Goal: Check status: Check status

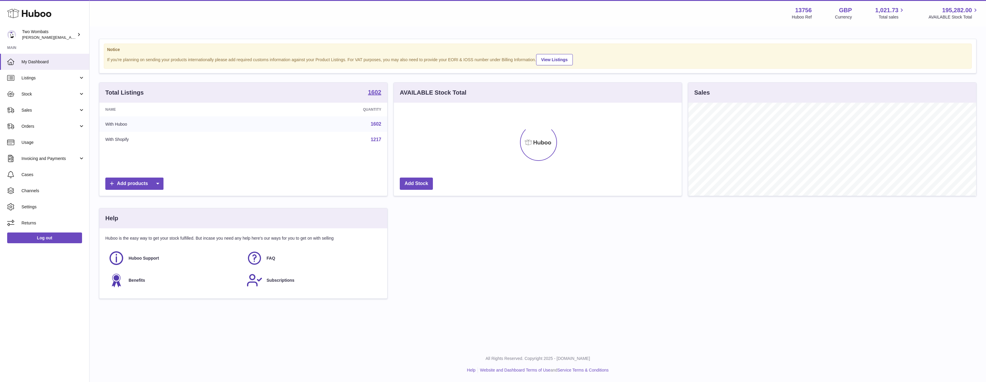
scroll to position [93, 288]
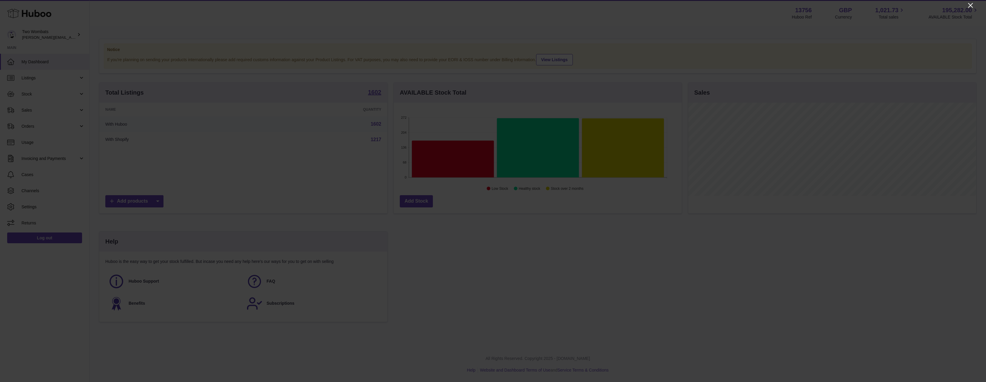
click at [970, 2] on icon "Close" at bounding box center [970, 5] width 7 height 7
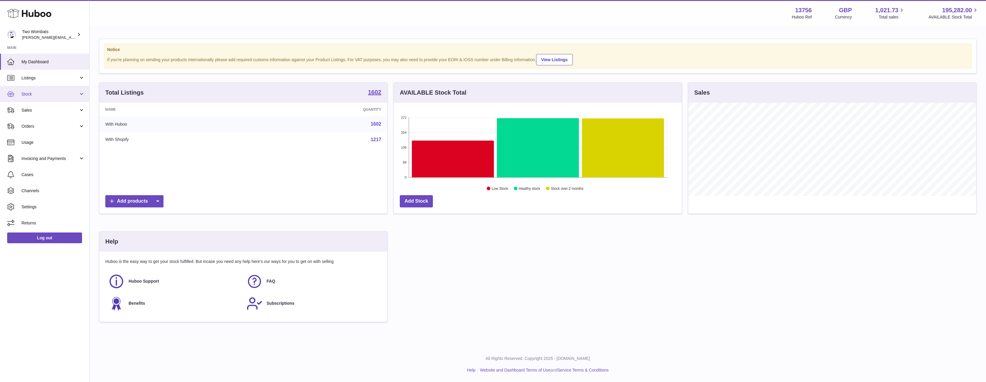
click at [55, 98] on link "Stock" at bounding box center [44, 94] width 89 height 16
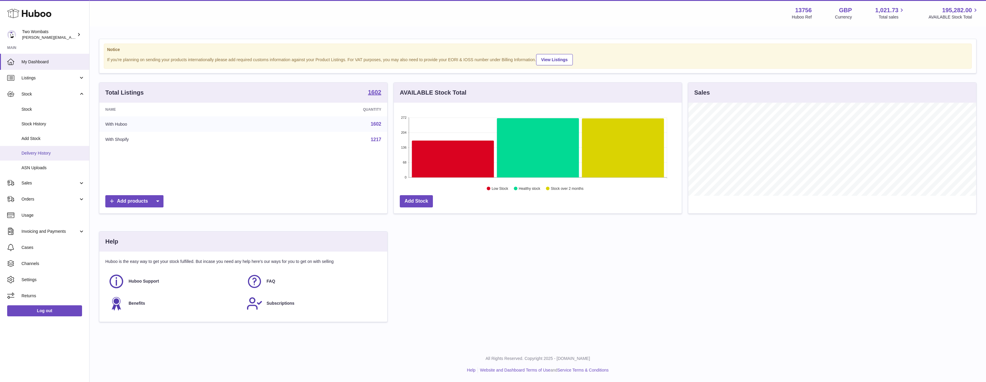
click at [55, 151] on span "Delivery History" at bounding box center [52, 153] width 63 height 6
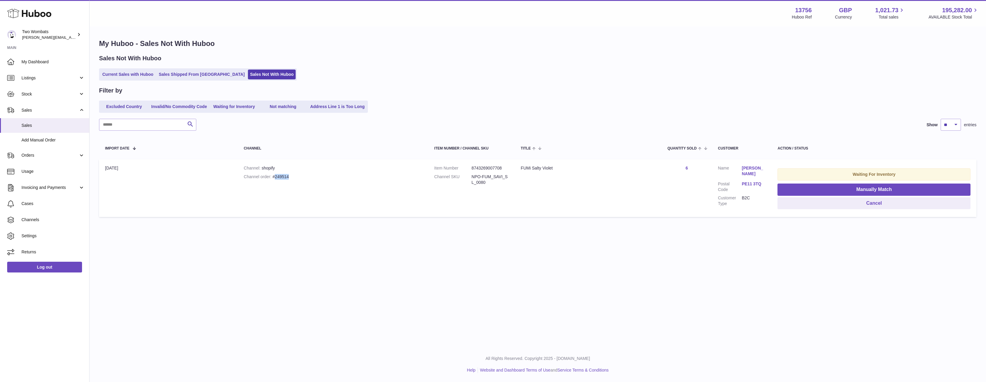
drag, startPoint x: 291, startPoint y: 175, endPoint x: 274, endPoint y: 178, distance: 17.3
click at [274, 178] on div "Channel order #249514" at bounding box center [333, 177] width 179 height 6
copy div "249514"
drag, startPoint x: 492, startPoint y: 183, endPoint x: 470, endPoint y: 177, distance: 22.5
click at [470, 177] on dl "Item Number 8743269007708 Channel SKU NPO-FUM_SAVI_SL_0080" at bounding box center [471, 176] width 75 height 23
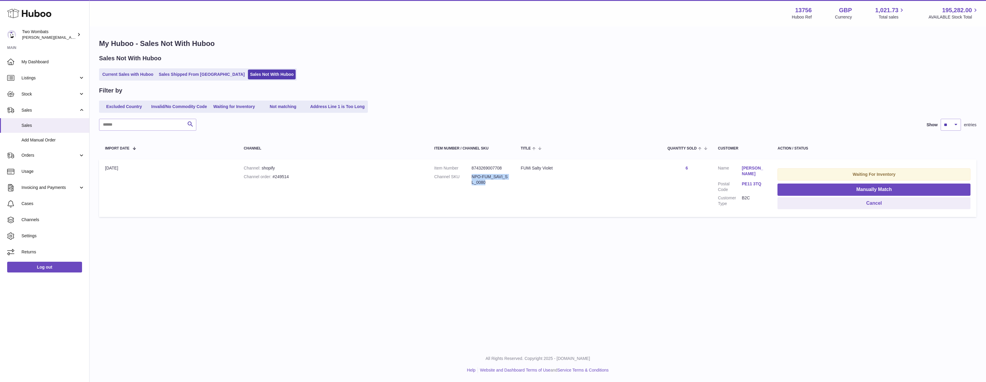
copy dl "NPO-FUM_SAVI_SL_0080"
click at [479, 168] on dd "8743269007708" at bounding box center [490, 168] width 37 height 6
copy dd "8743269007708"
drag, startPoint x: 976, startPoint y: 305, endPoint x: 971, endPoint y: 305, distance: 4.5
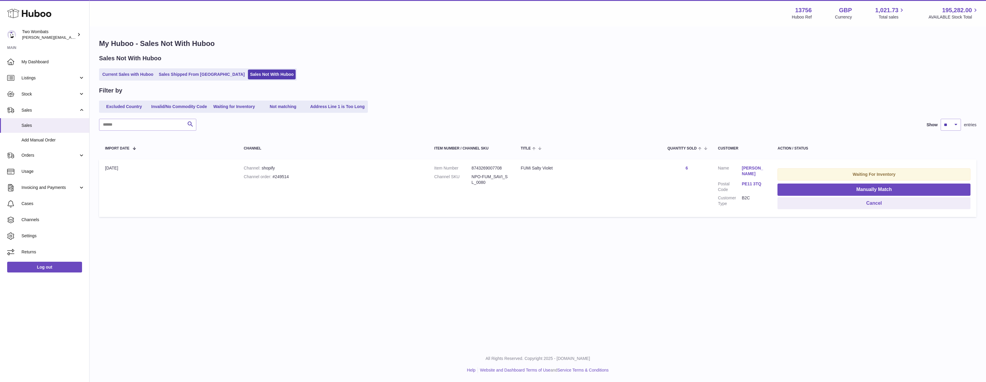
click at [971, 305] on div "Menu Huboo 13756 Huboo Ref GBP Currency 1,021.73 Total sales 195,282.00 AVAILAB…" at bounding box center [537, 173] width 896 height 347
click at [847, 203] on button "Cancel" at bounding box center [873, 203] width 193 height 12
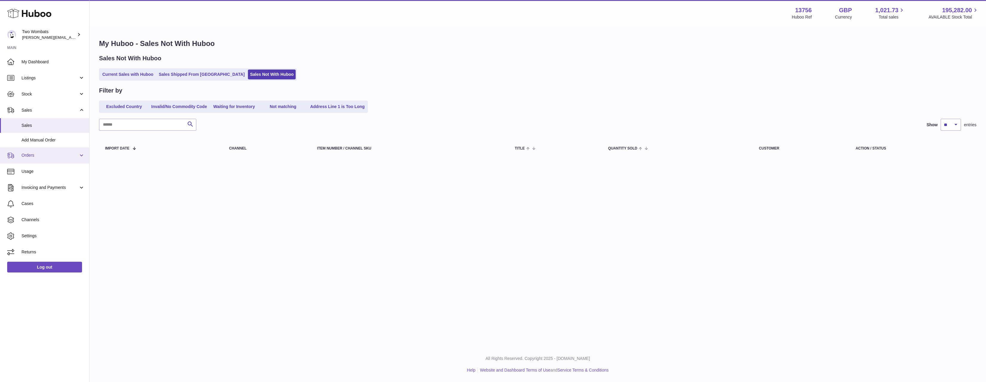
click at [35, 152] on link "Orders" at bounding box center [44, 155] width 89 height 16
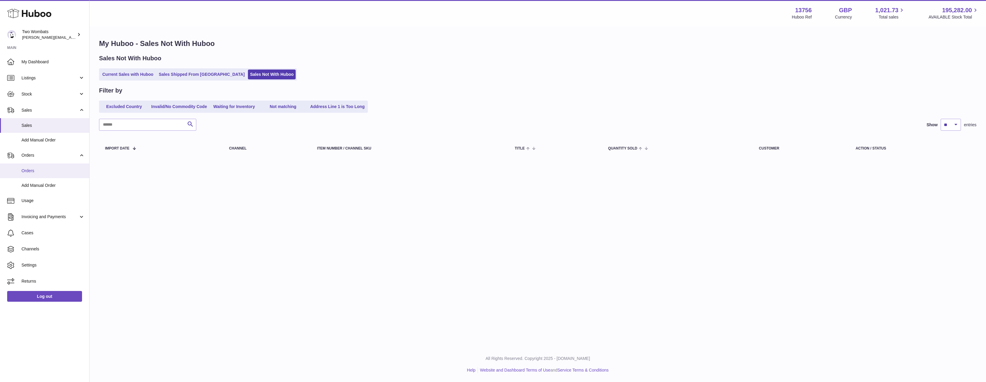
click at [46, 171] on span "Orders" at bounding box center [52, 171] width 63 height 6
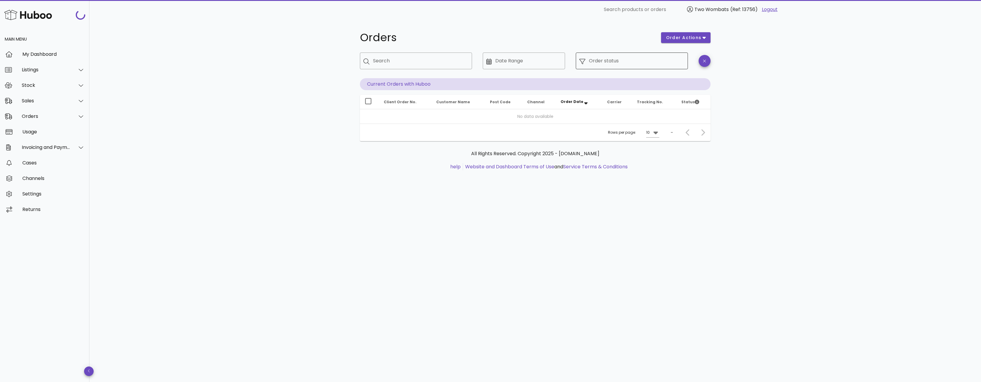
click at [624, 61] on input "Order status" at bounding box center [636, 61] width 95 height 10
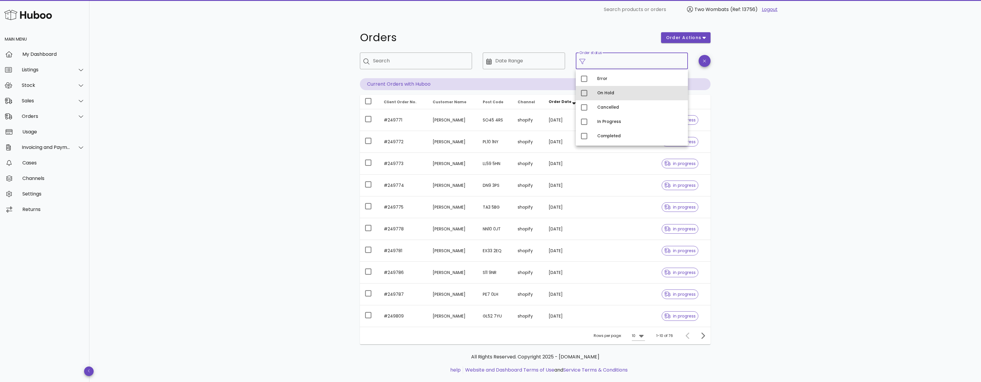
click at [602, 93] on div "On Hold" at bounding box center [640, 93] width 86 height 5
type input "**********"
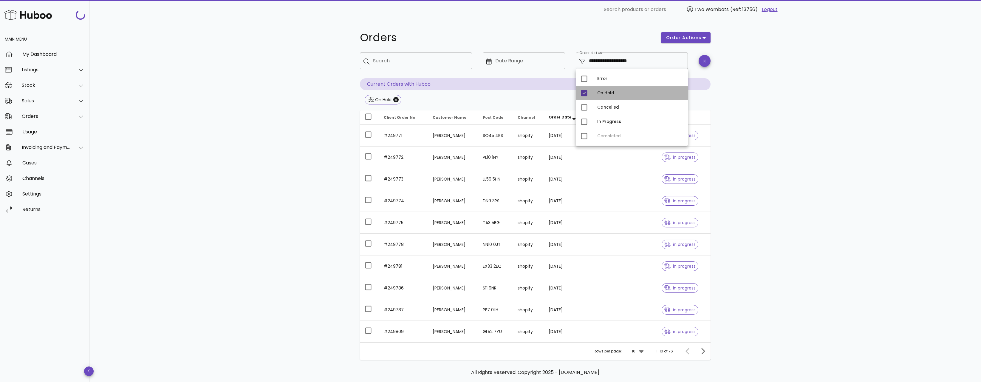
click at [598, 89] on div "On Hold" at bounding box center [640, 93] width 86 height 10
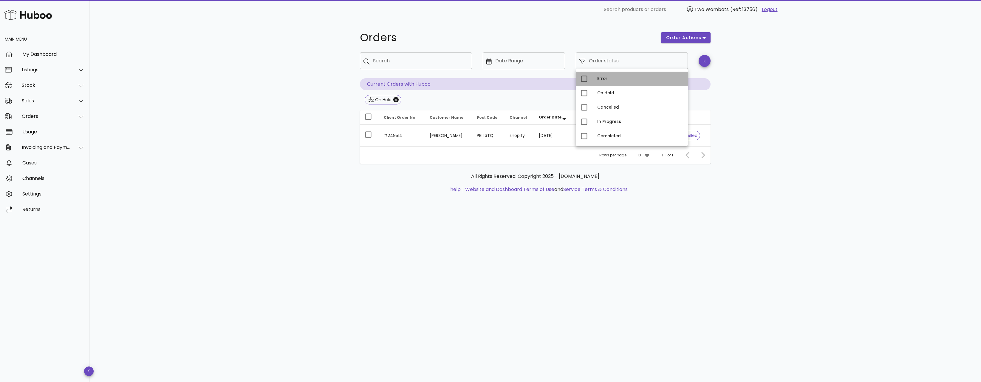
click at [598, 77] on div "Error" at bounding box center [640, 78] width 86 height 5
type input "**********"
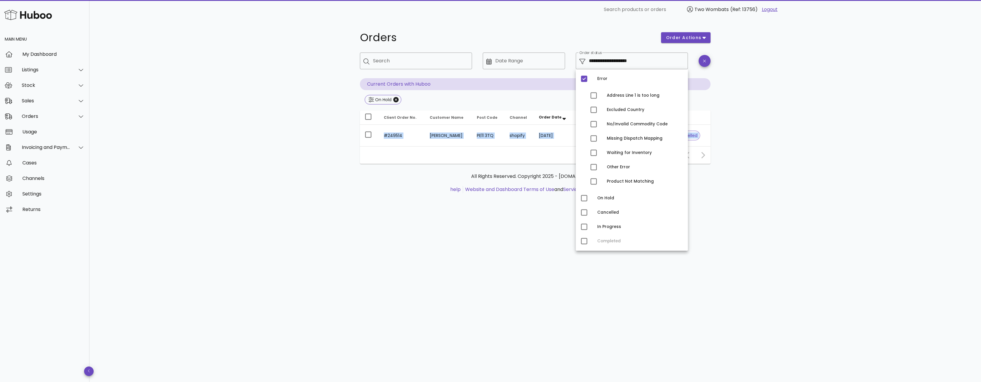
drag, startPoint x: 843, startPoint y: 149, endPoint x: 841, endPoint y: 152, distance: 3.4
click at [842, 152] on div "**********" at bounding box center [535, 200] width 892 height 363
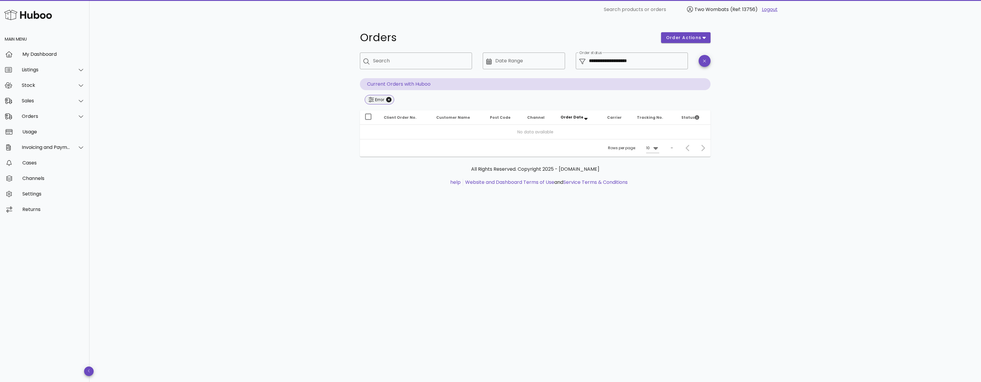
click at [388, 102] on span "Error" at bounding box center [380, 99] width 22 height 9
click at [388, 97] on icon "Close" at bounding box center [388, 99] width 5 height 5
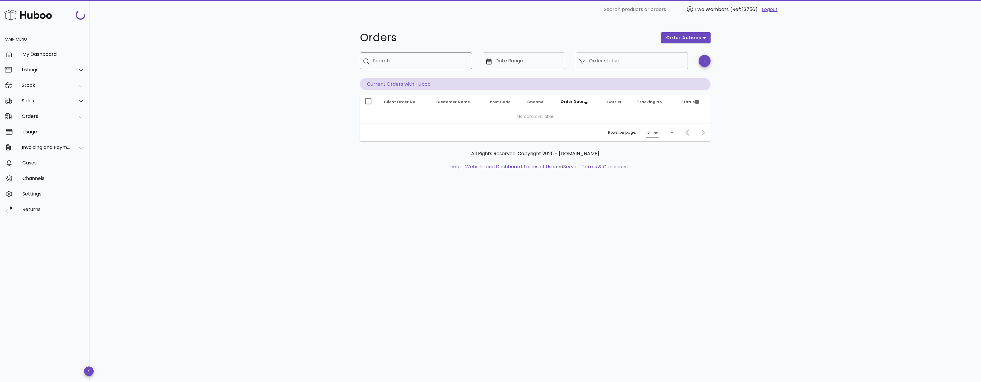
click at [410, 63] on input "Search" at bounding box center [420, 61] width 94 height 10
paste input "******"
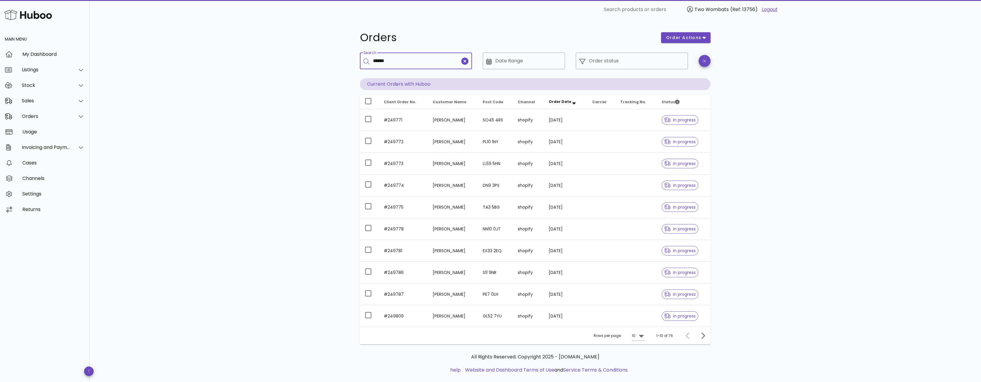
type input "******"
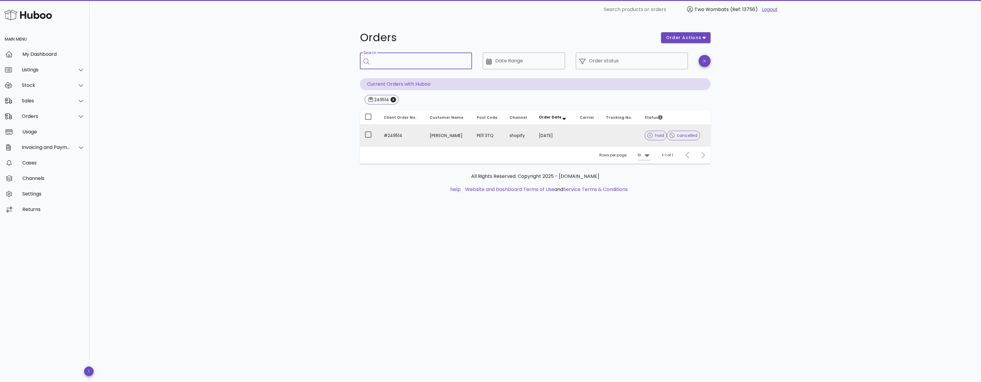
click at [421, 139] on td "#249514" at bounding box center [402, 135] width 46 height 21
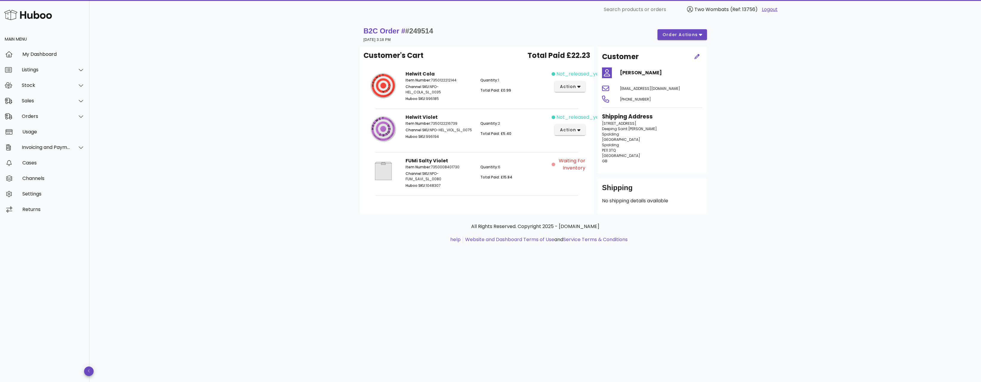
drag, startPoint x: 570, startPoint y: 169, endPoint x: 536, endPoint y: 163, distance: 33.8
click at [536, 163] on div "FUMi Salty Violet Item Number: 7350008401730 Channel SKU: NPO-FUM_SAVI_SL_0080 …" at bounding box center [477, 173] width 224 height 39
click at [536, 163] on div "Quantity: 6 Total Paid: £15.84" at bounding box center [514, 177] width 75 height 32
drag, startPoint x: 554, startPoint y: 158, endPoint x: 587, endPoint y: 171, distance: 35.4
click at [587, 171] on div "Waiting for Inventory" at bounding box center [570, 173] width 37 height 39
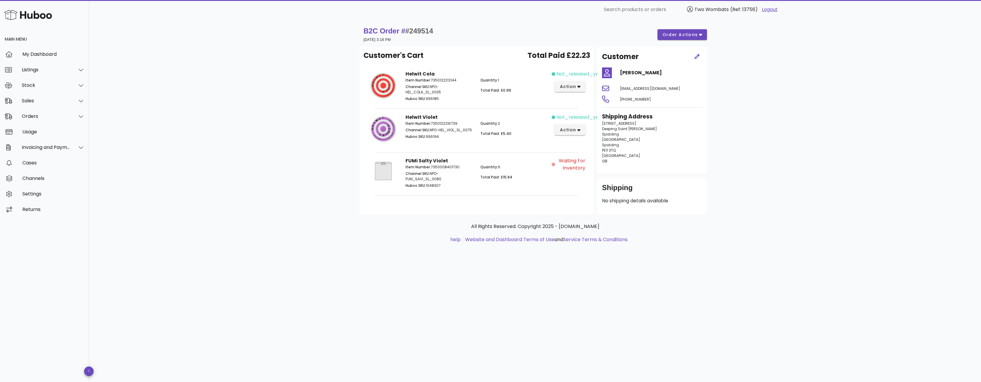
click at [575, 169] on span "Waiting for Inventory" at bounding box center [571, 164] width 29 height 14
click at [565, 129] on span "action" at bounding box center [568, 130] width 17 height 6
drag, startPoint x: 818, startPoint y: 131, endPoint x: 784, endPoint y: 107, distance: 41.9
click at [817, 128] on div "B2C Order # #249514 04 September 2025 at 3:18 PM order actions Customer's Cart …" at bounding box center [535, 200] width 892 height 363
click at [692, 36] on span "order actions" at bounding box center [680, 35] width 36 height 6
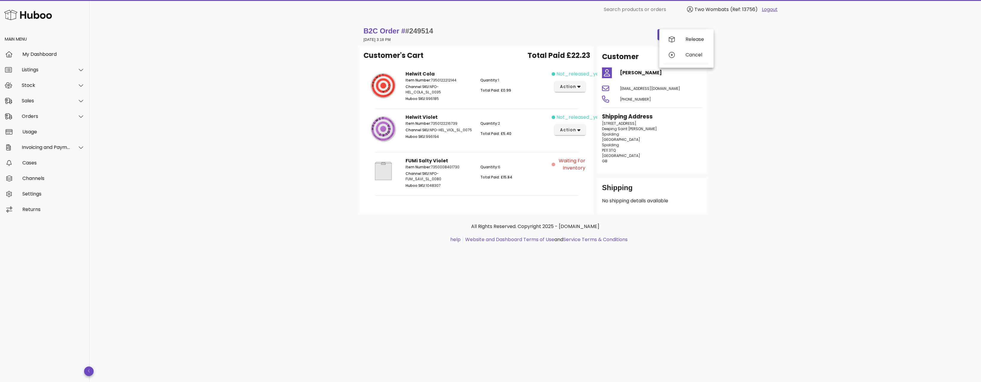
click at [566, 160] on span "Waiting for Inventory" at bounding box center [571, 164] width 29 height 14
copy p "36 Haywain Drive Deeping Saint Nicholas Spalding England Spalding PE11 3TQ Unit…"
drag, startPoint x: 617, startPoint y: 161, endPoint x: 602, endPoint y: 126, distance: 37.9
click at [602, 126] on div "Shipping Address 36 Haywain Drive Deeping Saint Nicholas Spalding England Spald…" at bounding box center [652, 140] width 107 height 63
drag, startPoint x: 461, startPoint y: 77, endPoint x: 432, endPoint y: 81, distance: 29.2
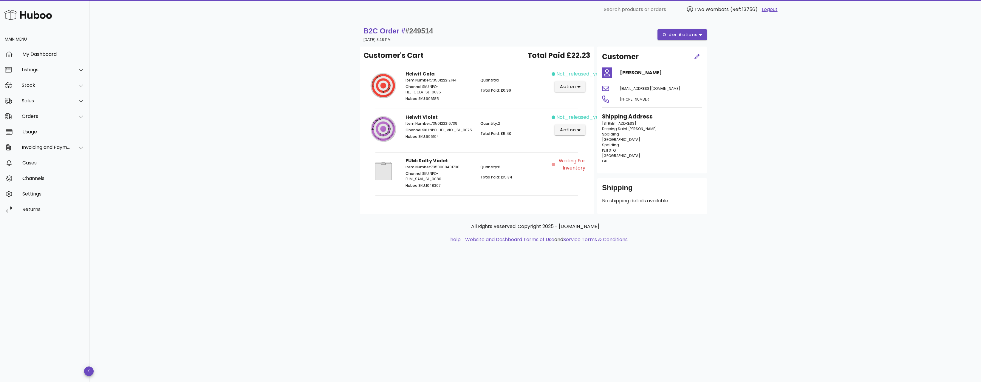
click at [432, 81] on div "Item Number: 7350122212144 Channel SKU: NPO-HEL_COLA_SL_0035 Huboo SKU: 996185" at bounding box center [439, 90] width 75 height 32
copy p "7350122212144"
click at [458, 115] on div "Helwit Violet Item Number: 7350122216739 Channel SKU: NPO-HEL_VIOL_SL_0075 Hubo…" at bounding box center [476, 129] width 149 height 39
drag, startPoint x: 453, startPoint y: 189, endPoint x: 405, endPoint y: 73, distance: 125.7
click at [405, 73] on div "Customer's Cart Total Paid £22.23 Helwit Cola Item Number: 7350122212144 Channe…" at bounding box center [477, 130] width 234 height 167
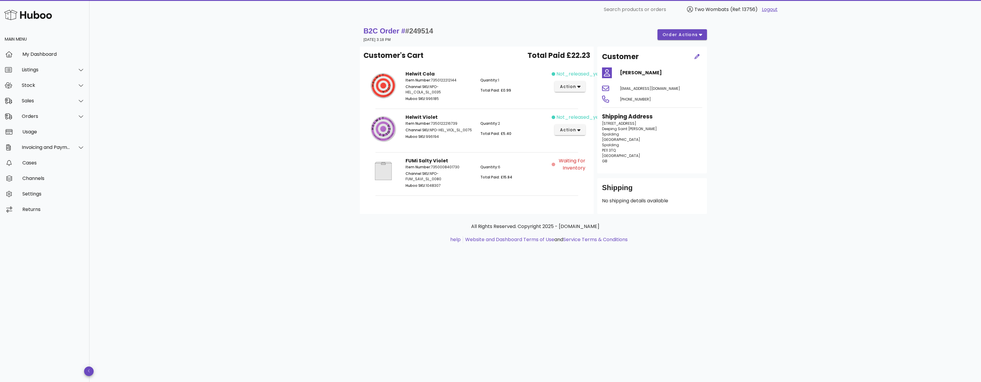
click at [405, 73] on div "Helwit Cola Item Number: 7350122212144 Channel SKU: NPO-HEL_COLA_SL_0035 Huboo …" at bounding box center [476, 86] width 149 height 39
drag, startPoint x: 439, startPoint y: 141, endPoint x: 457, endPoint y: 188, distance: 49.7
click at [457, 188] on div "Customer's Cart Total Paid £22.23 Helwit Cola Item Number: 7350122212144 Channe…" at bounding box center [477, 130] width 234 height 167
click at [457, 188] on p "Huboo SKU: 1048307" at bounding box center [440, 185] width 68 height 5
drag, startPoint x: 559, startPoint y: 161, endPoint x: 589, endPoint y: 183, distance: 37.8
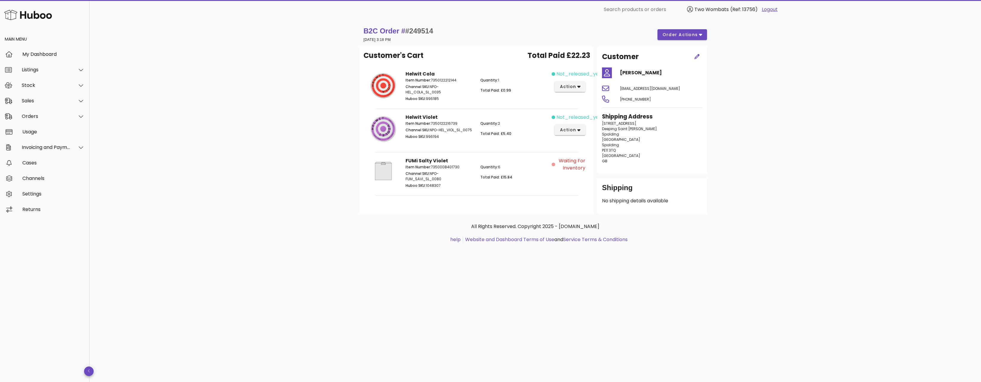
click at [589, 183] on div "FUMi Salty Violet Item Number: 7350008401730 Channel SKU: NPO-FUM_SAVI_SL_0080 …" at bounding box center [477, 173] width 227 height 42
click at [502, 183] on div "Quantity: 6 Total Paid: £15.84" at bounding box center [514, 177] width 75 height 32
click at [566, 128] on span "action" at bounding box center [568, 130] width 17 height 6
click at [774, 147] on div "B2C Order # #249514 04 September 2025 at 3:18 PM order actions Customer's Cart …" at bounding box center [535, 200] width 892 height 363
click at [679, 34] on span "order actions" at bounding box center [680, 35] width 36 height 6
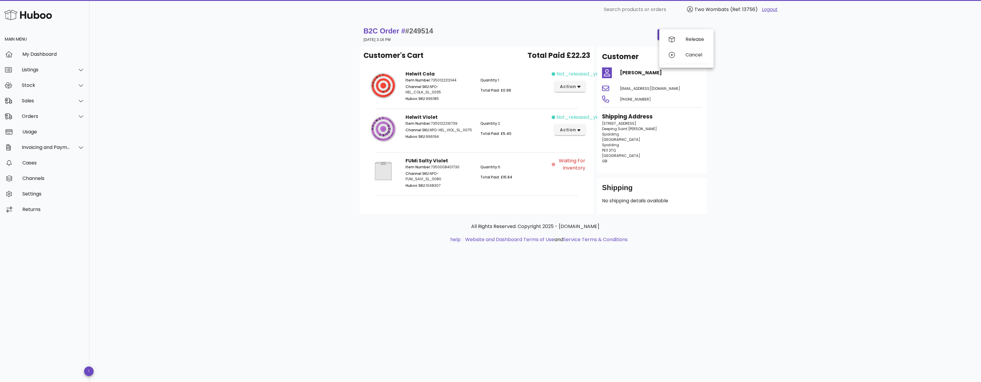
click at [555, 84] on div "not_released_yet action" at bounding box center [570, 86] width 37 height 39
drag, startPoint x: 531, startPoint y: 65, endPoint x: 542, endPoint y: 130, distance: 66.3
click at [531, 67] on div "Customer's Cart Total Paid £22.23 Helwit Cola Item Number: 7350122212144 Channe…" at bounding box center [477, 130] width 234 height 167
drag, startPoint x: 494, startPoint y: 160, endPoint x: 472, endPoint y: 139, distance: 30.2
click at [476, 147] on div "Customer's Cart Total Paid £22.23 Helwit Cola Item Number: 7350122212144 Channe…" at bounding box center [477, 130] width 234 height 167
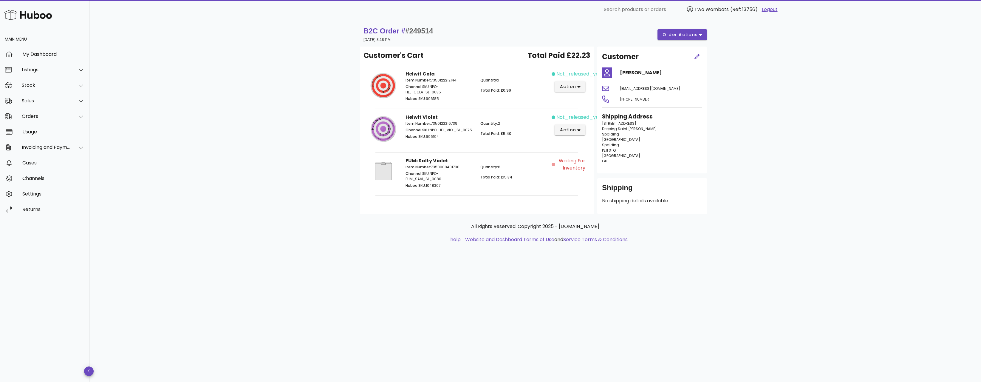
drag, startPoint x: 472, startPoint y: 127, endPoint x: 509, endPoint y: 90, distance: 52.7
click at [478, 118] on div "Item Number: 7350122216739 Channel SKU: NPO-HEL_VIOL_SL_0075 Huboo SKU: 996194 …" at bounding box center [476, 130] width 149 height 27
click at [524, 77] on div "Quantity: 1 Total Paid: £0.99" at bounding box center [514, 90] width 75 height 32
click at [673, 37] on span "order actions" at bounding box center [680, 35] width 36 height 6
click at [676, 54] on div at bounding box center [672, 55] width 7 height 6
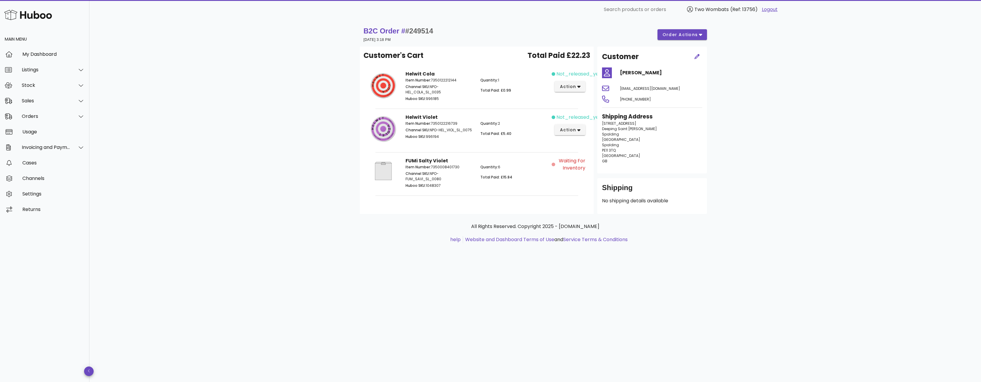
drag, startPoint x: 459, startPoint y: 140, endPoint x: 403, endPoint y: 95, distance: 71.1
click at [400, 99] on div "Customer's Cart Total Paid £22.23 Helwit Cola Item Number: 7350122212144 Channe…" at bounding box center [477, 130] width 234 height 167
click at [415, 90] on p "Channel SKU: NPO-HEL_COLA_SL_0035" at bounding box center [440, 89] width 68 height 11
click at [47, 92] on div "Stock" at bounding box center [44, 86] width 89 height 16
click at [48, 78] on div "Stock" at bounding box center [44, 86] width 89 height 16
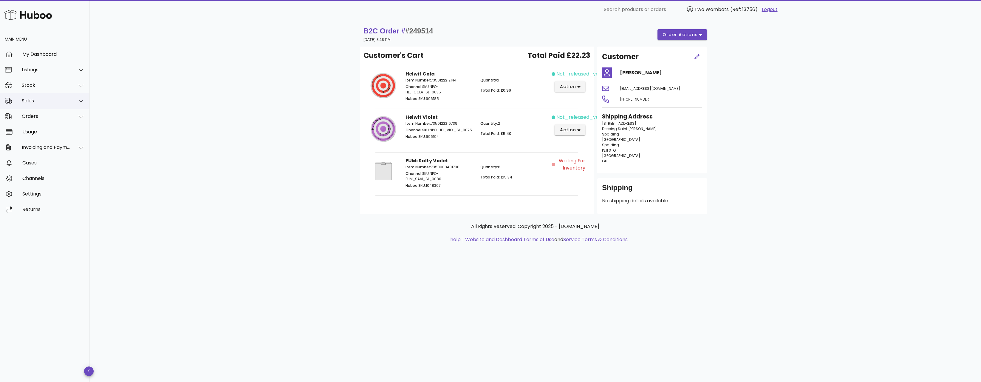
click at [42, 99] on div "Sales" at bounding box center [46, 101] width 49 height 6
click at [43, 88] on div "Stock" at bounding box center [44, 86] width 89 height 16
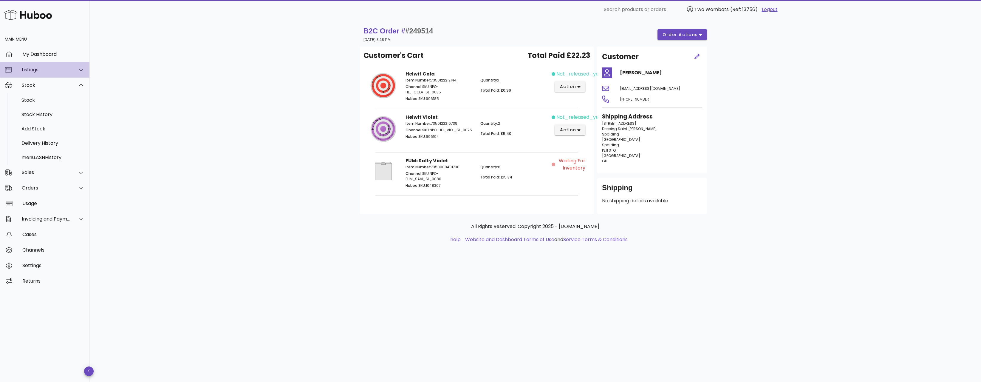
click at [51, 65] on div "Listings" at bounding box center [44, 70] width 89 height 16
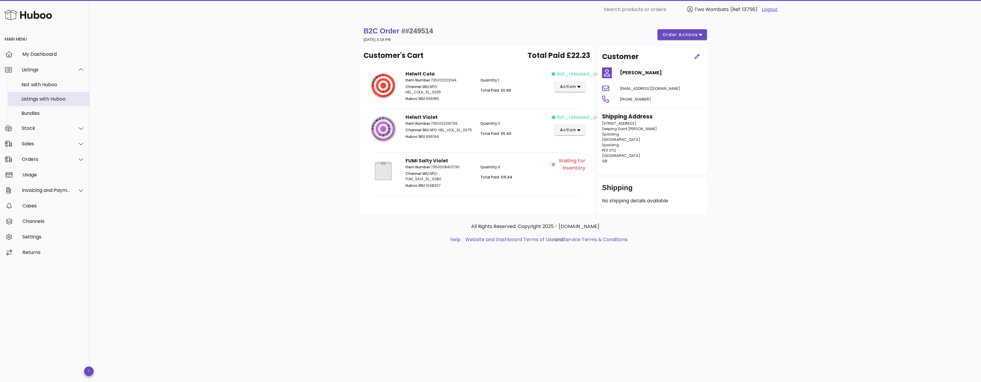
click at [49, 101] on div "Listings with Huboo" at bounding box center [52, 99] width 63 height 6
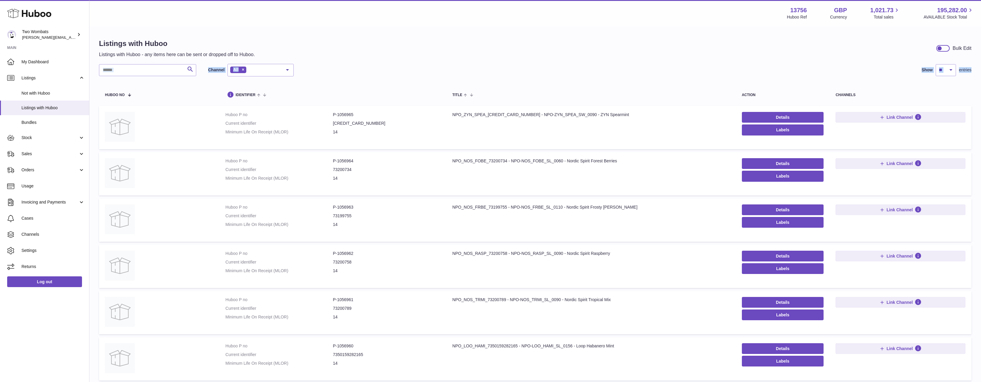
drag, startPoint x: 151, startPoint y: 77, endPoint x: 151, endPoint y: 74, distance: 3.0
click at [151, 74] on div "Search Channel All All eBay Amazon Shopify Woocommerce Etsy No elements found. …" at bounding box center [535, 321] width 873 height 515
click at [152, 72] on input "text" at bounding box center [147, 70] width 97 height 12
paste input "**********"
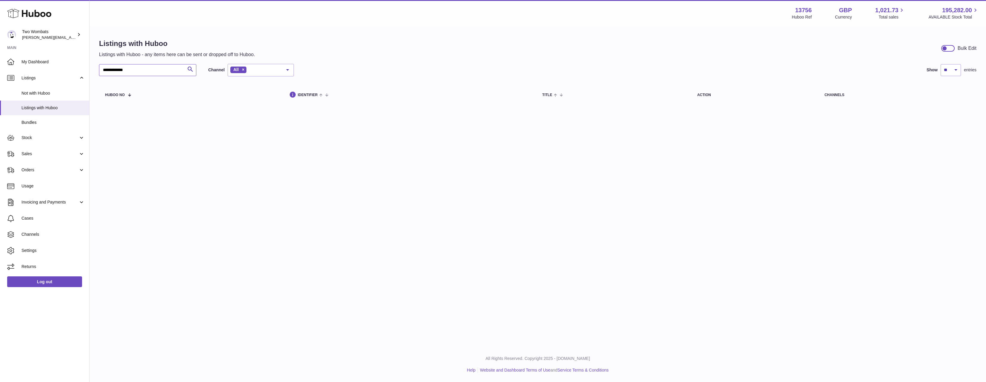
click at [141, 67] on input "**********" at bounding box center [147, 70] width 97 height 12
paste input "*******"
type input "**********"
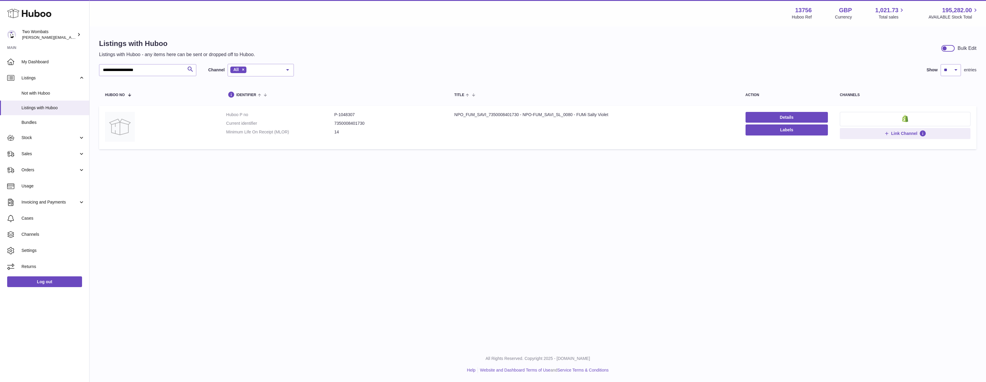
click at [352, 112] on dd "P-1048307" at bounding box center [388, 115] width 108 height 6
copy dd "1048307"
